Goal: Task Accomplishment & Management: Manage account settings

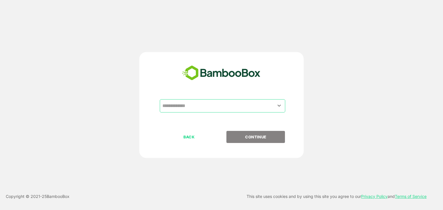
click at [208, 105] on input "text" at bounding box center [222, 106] width 123 height 11
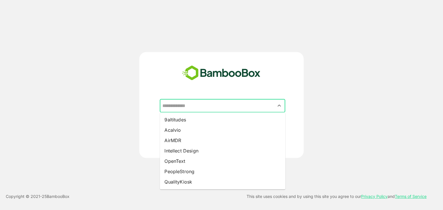
click at [222, 108] on input "text" at bounding box center [222, 106] width 123 height 11
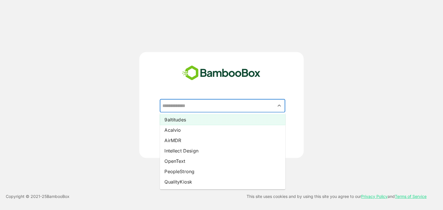
click at [212, 119] on li "9altitudes" at bounding box center [222, 120] width 125 height 10
type input "**********"
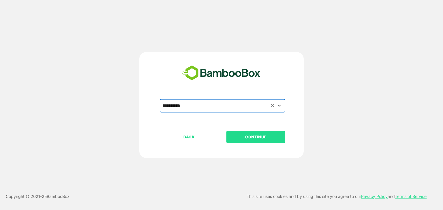
click at [262, 137] on p "CONTINUE" at bounding box center [256, 137] width 58 height 6
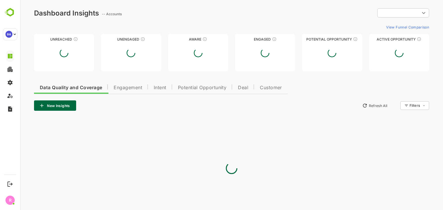
type input "**********"
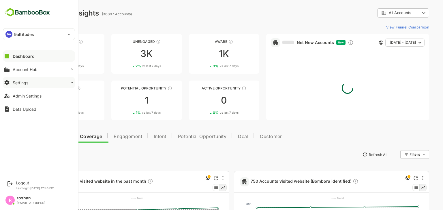
click at [52, 84] on button "Settings" at bounding box center [39, 83] width 72 height 12
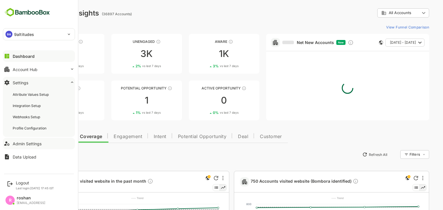
click at [40, 142] on div "Admin Settings" at bounding box center [27, 144] width 29 height 5
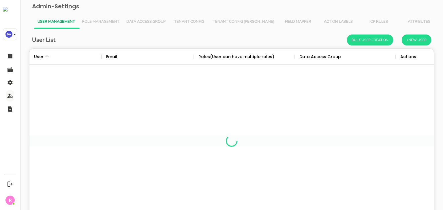
scroll to position [165, 395]
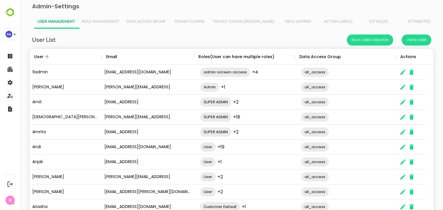
click at [401, 18] on button "Attributes" at bounding box center [419, 22] width 40 height 14
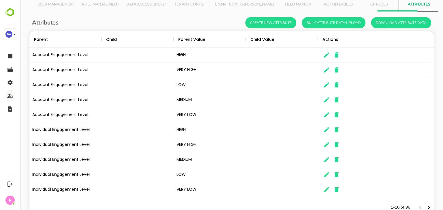
scroll to position [0, 0]
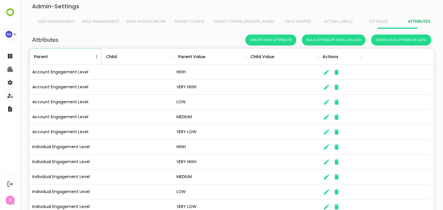
click at [97, 57] on icon "Menu" at bounding box center [97, 57] width 6 height 6
click at [79, 67] on li "Filter" at bounding box center [81, 68] width 40 height 10
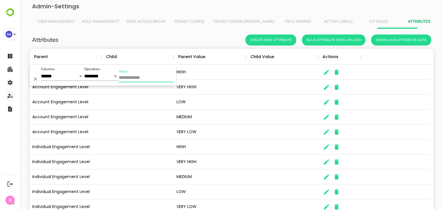
click at [138, 74] on input "Value" at bounding box center [146, 78] width 55 height 8
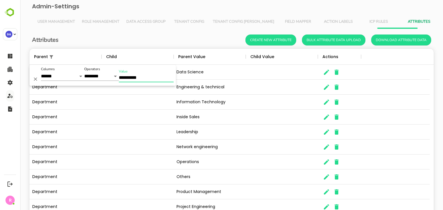
type input "**********"
click at [142, 32] on div "Attributes Create New Attribute Bulk Attribute Data Upload Download Attribute D…" at bounding box center [231, 138] width 413 height 218
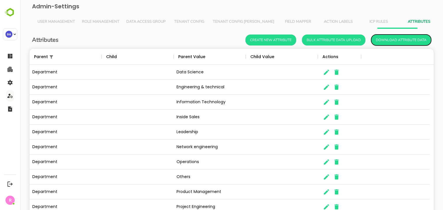
click at [401, 40] on button "Download Attribute Data" at bounding box center [401, 40] width 60 height 11
